Goal: Task Accomplishment & Management: Manage account settings

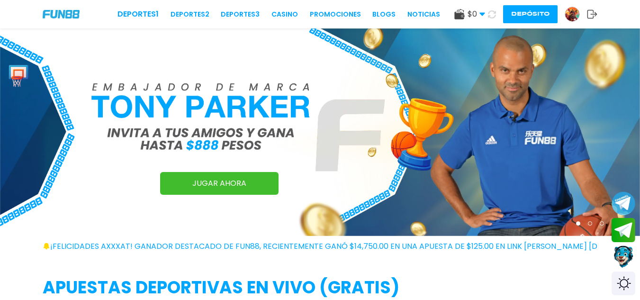
drag, startPoint x: 0, startPoint y: 0, endPoint x: 572, endPoint y: 13, distance: 572.2
click at [572, 13] on img at bounding box center [572, 14] width 14 height 14
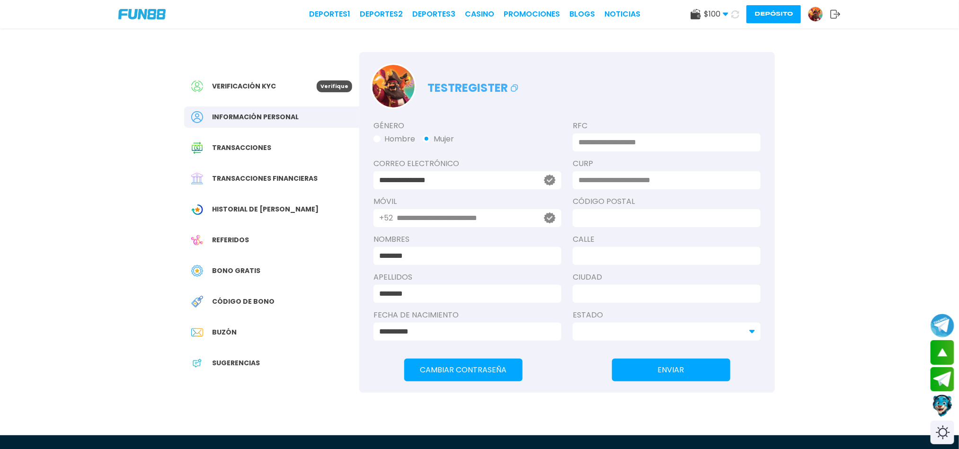
click at [478, 87] on p "testregister" at bounding box center [474, 86] width 93 height 22
click at [512, 90] on icon at bounding box center [514, 87] width 11 height 11
click at [639, 16] on div "Deportes 1 Deportes 2 Deportes 3 CASINO Promociones BLOGS NOTICIAS $ 100 Dinero…" at bounding box center [479, 14] width 959 height 28
click at [639, 13] on icon at bounding box center [836, 13] width 10 height 9
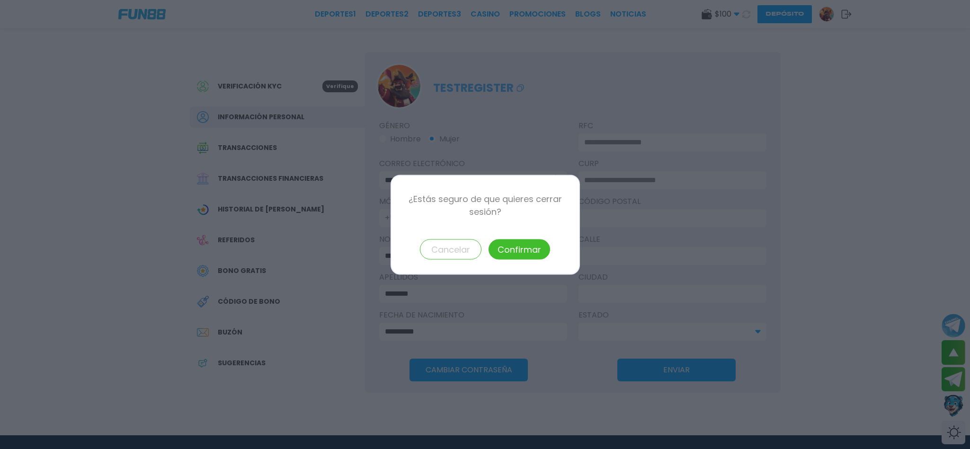
click at [504, 256] on button "Confirmar" at bounding box center [520, 249] width 62 height 20
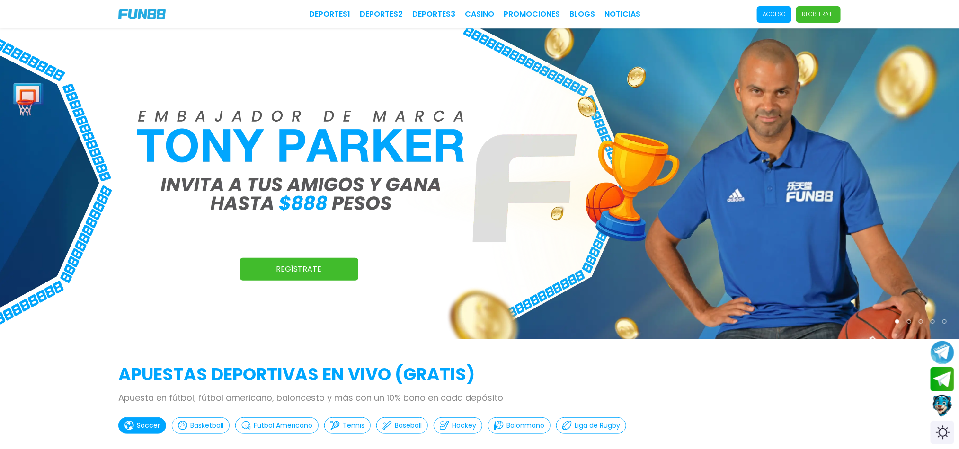
click at [770, 14] on p "Acceso" at bounding box center [774, 14] width 23 height 9
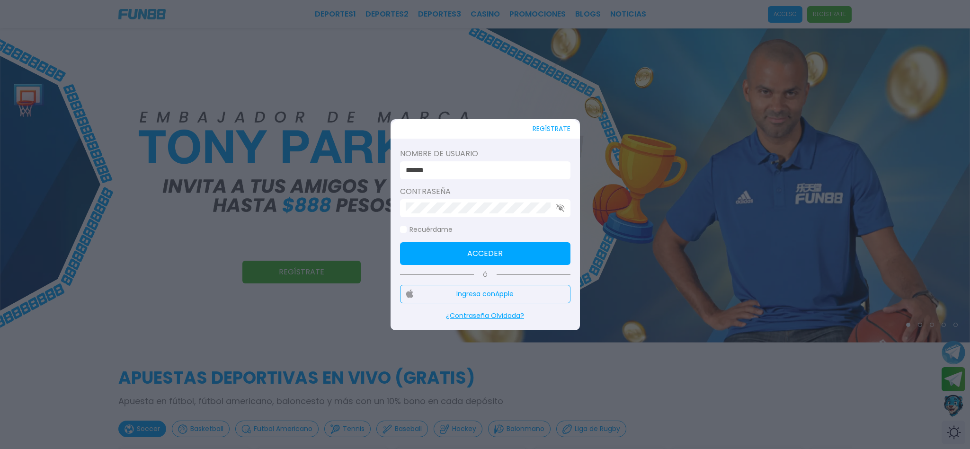
click at [489, 186] on label "Contraseña" at bounding box center [485, 191] width 170 height 11
drag, startPoint x: 471, startPoint y: 166, endPoint x: 190, endPoint y: 173, distance: 280.4
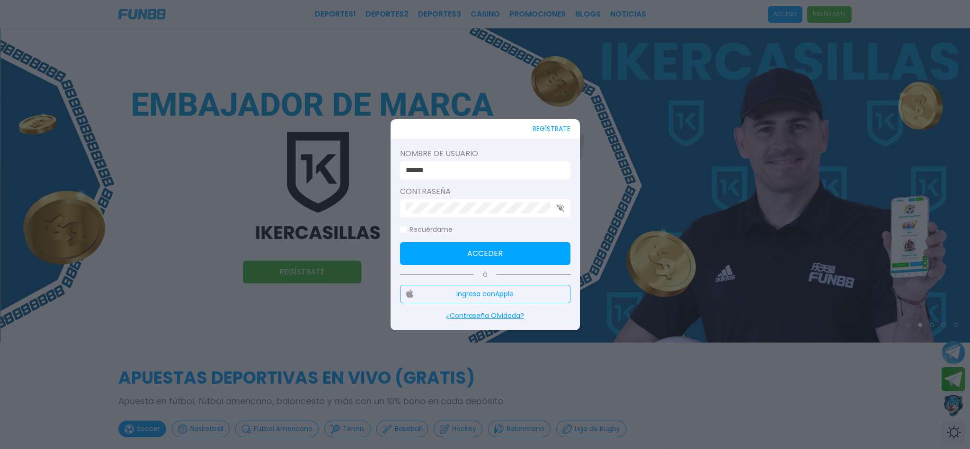
type input "********"
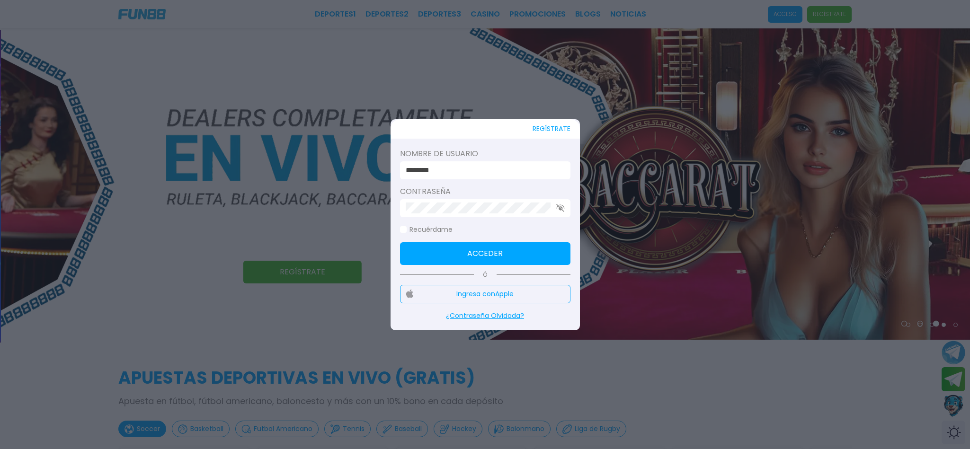
click at [472, 255] on button "Acceder" at bounding box center [485, 253] width 170 height 23
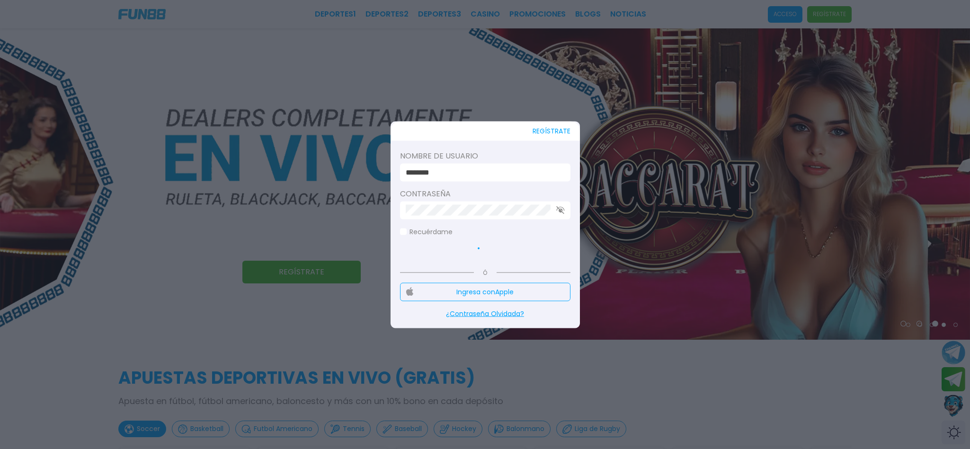
click at [559, 209] on icon "button" at bounding box center [560, 210] width 9 height 8
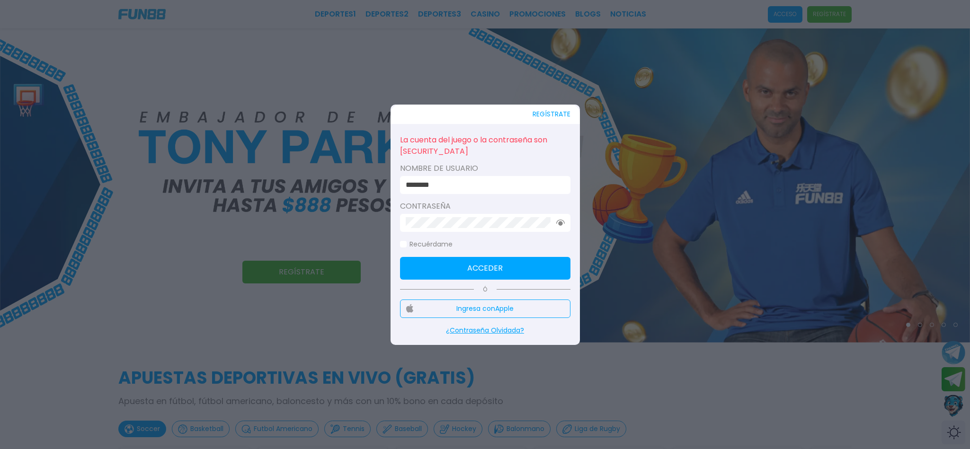
click button "Acceder" at bounding box center [485, 268] width 170 height 23
